Goal: Task Accomplishment & Management: Manage account settings

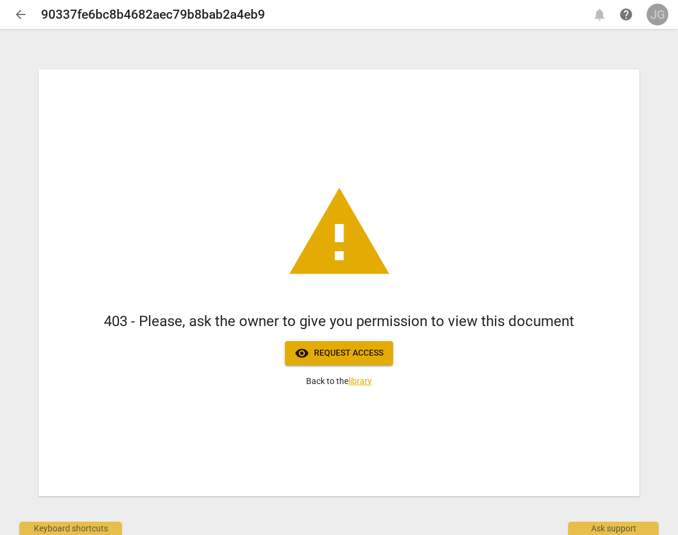
click at [661, 13] on div "JG" at bounding box center [658, 15] width 22 height 22
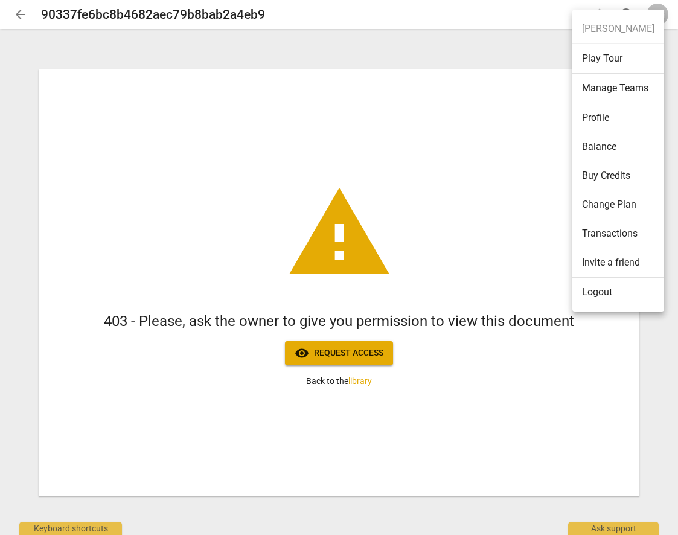
click at [592, 295] on li "Logout" at bounding box center [618, 292] width 92 height 29
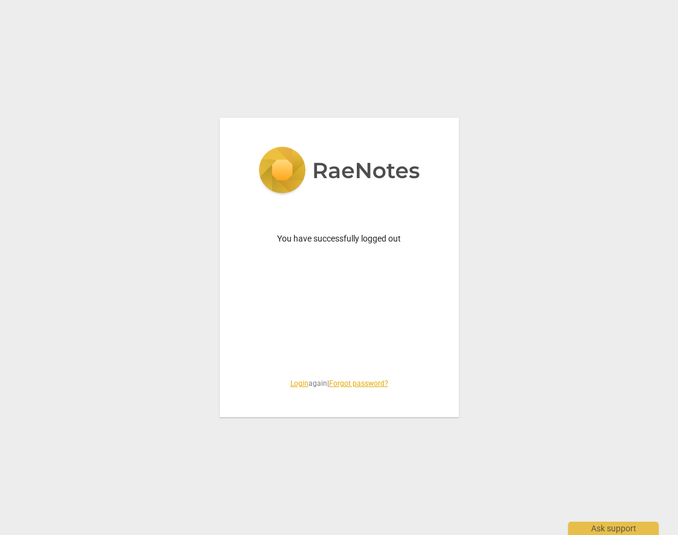
click at [290, 383] on link "Login" at bounding box center [299, 383] width 18 height 8
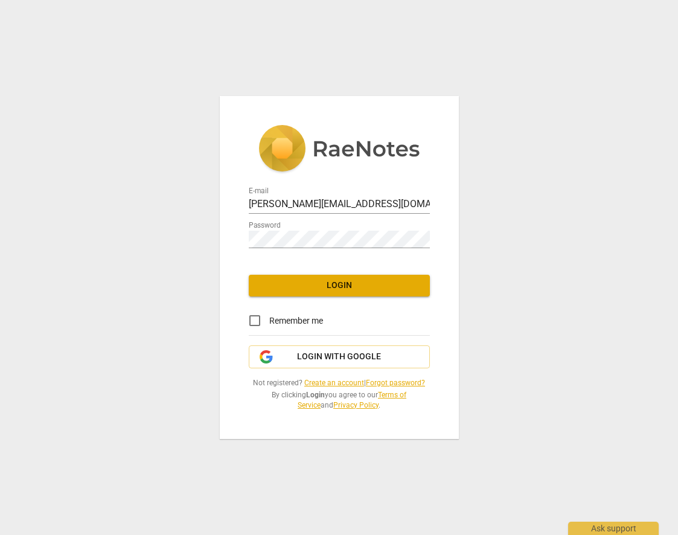
click at [347, 285] on span "Login" at bounding box center [339, 286] width 162 height 12
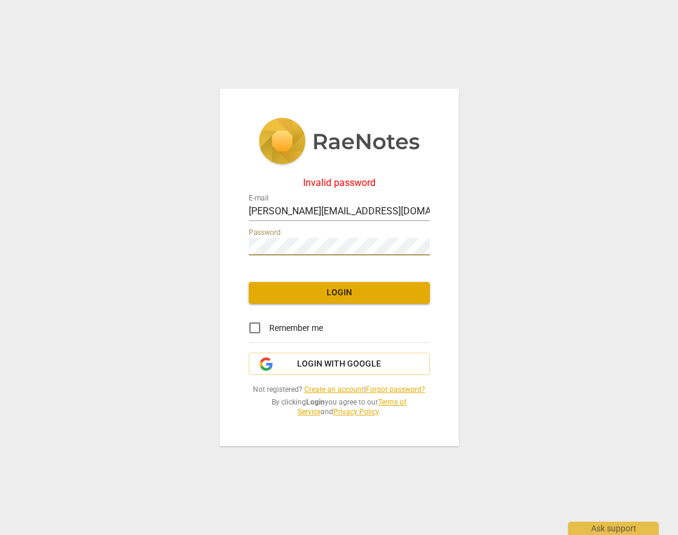
click at [192, 244] on div "Invalid password E-mail jennifer@coachacademy.com Password Login Remember me Lo…" at bounding box center [339, 267] width 678 height 535
click at [288, 364] on span "Login with Google" at bounding box center [339, 364] width 161 height 12
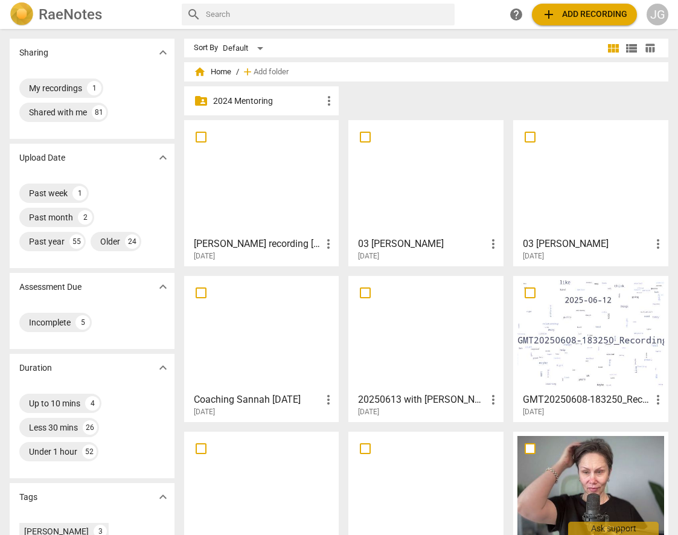
click at [655, 22] on div "JG" at bounding box center [658, 15] width 22 height 22
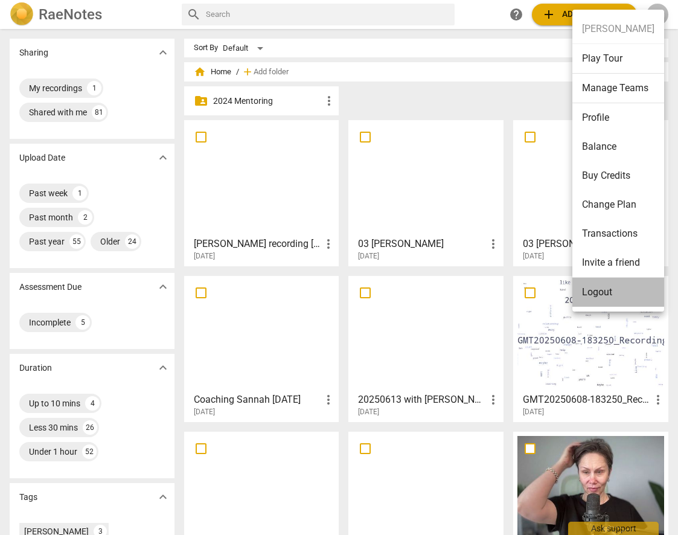
click at [608, 286] on li "Logout" at bounding box center [618, 292] width 92 height 29
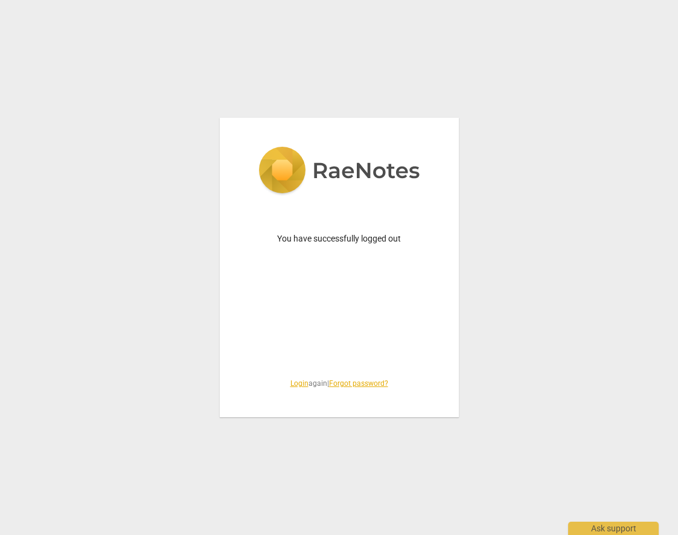
click at [293, 382] on link "Login" at bounding box center [299, 383] width 18 height 8
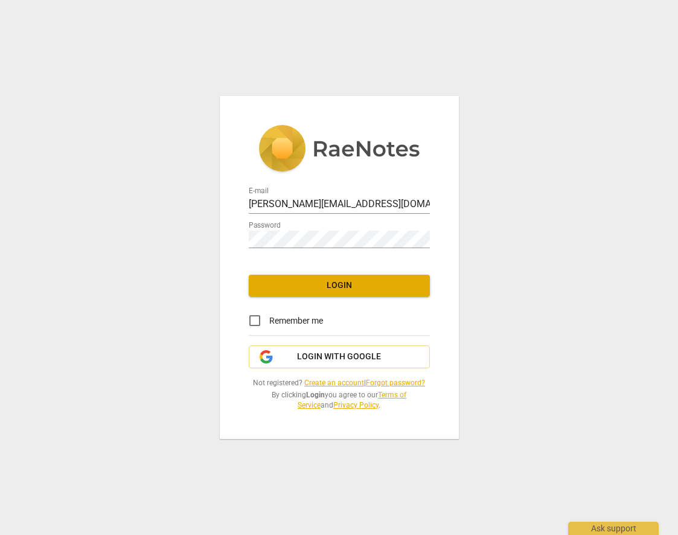
click at [398, 380] on link "Forgot password?" at bounding box center [395, 383] width 59 height 8
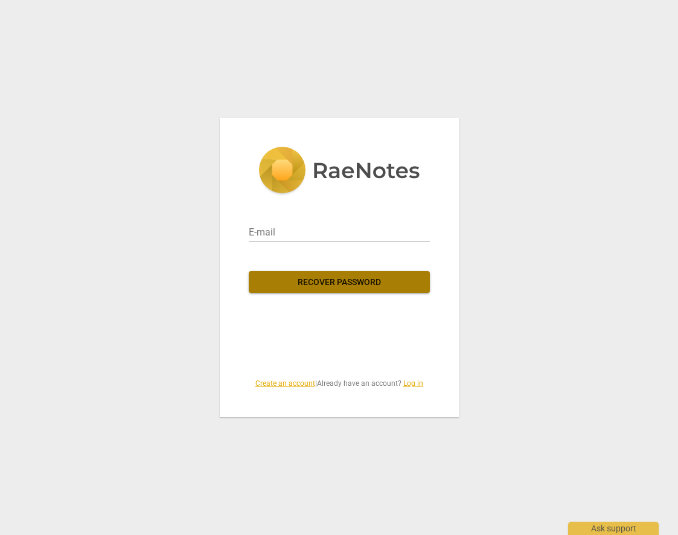
click at [329, 284] on span "Recover password" at bounding box center [339, 283] width 162 height 12
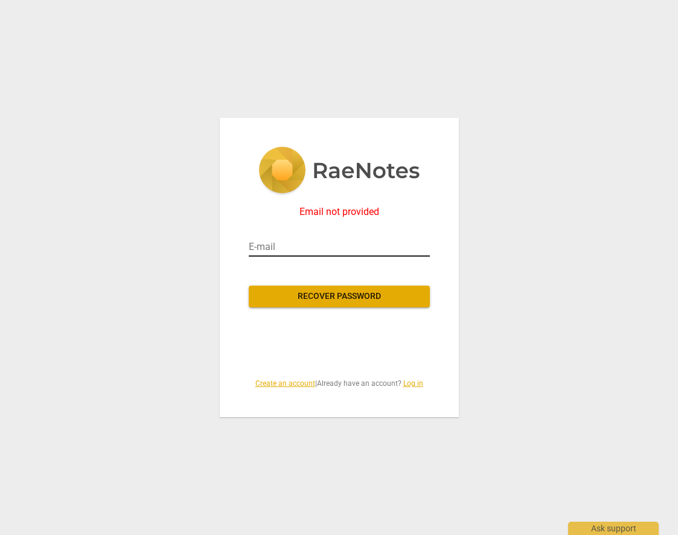
click at [310, 243] on input "email" at bounding box center [339, 246] width 181 height 19
type input "jennifer@coachacademy.com"
click at [318, 308] on div "E-mail jennifer@coachacademy.com Recover password Create an account | Already h…" at bounding box center [339, 267] width 181 height 99
click at [320, 298] on span "Recover password" at bounding box center [339, 296] width 162 height 12
